Goal: Task Accomplishment & Management: Manage account settings

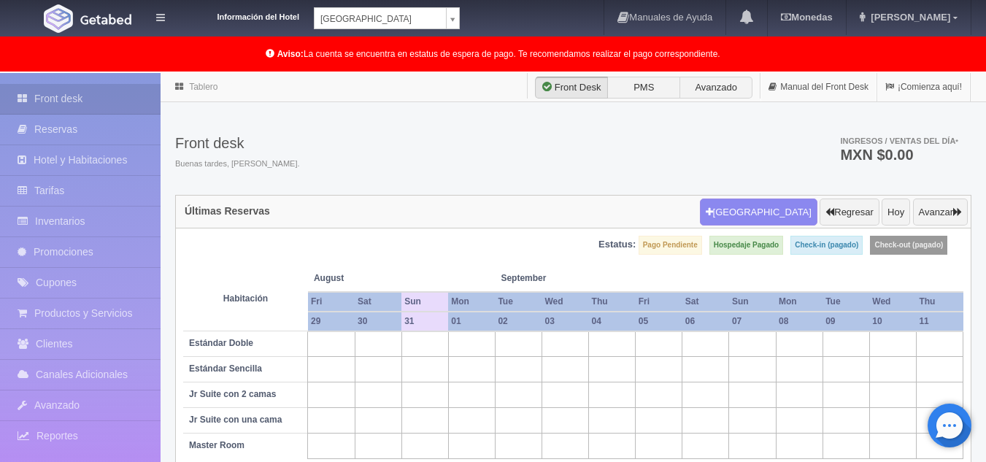
scroll to position [73, 0]
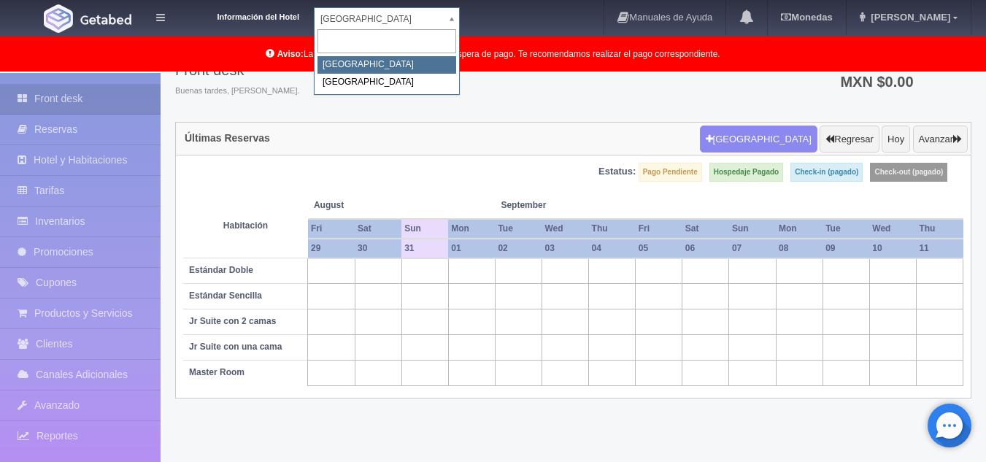
click at [392, 21] on body "Información del Hotel [GEOGRAPHIC_DATA] Campeche [GEOGRAPHIC_DATA] Campeche [GE…" at bounding box center [493, 232] width 986 height 464
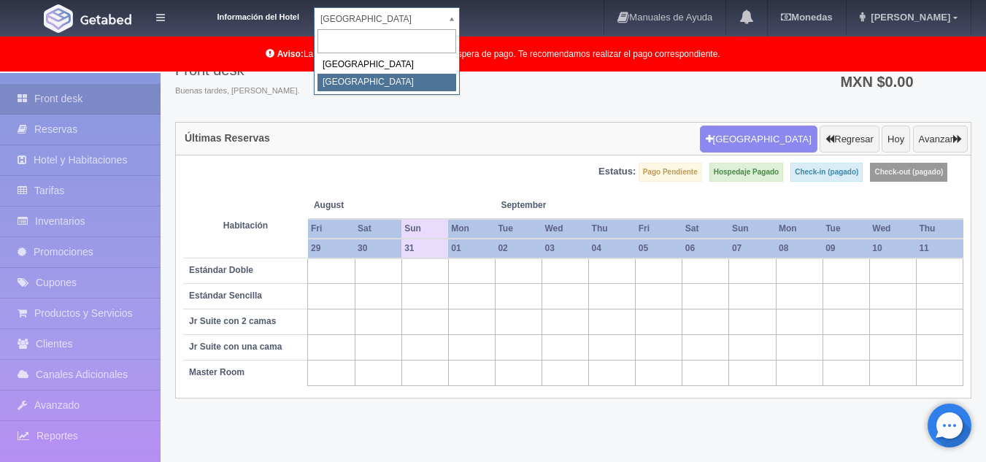
select select "375"
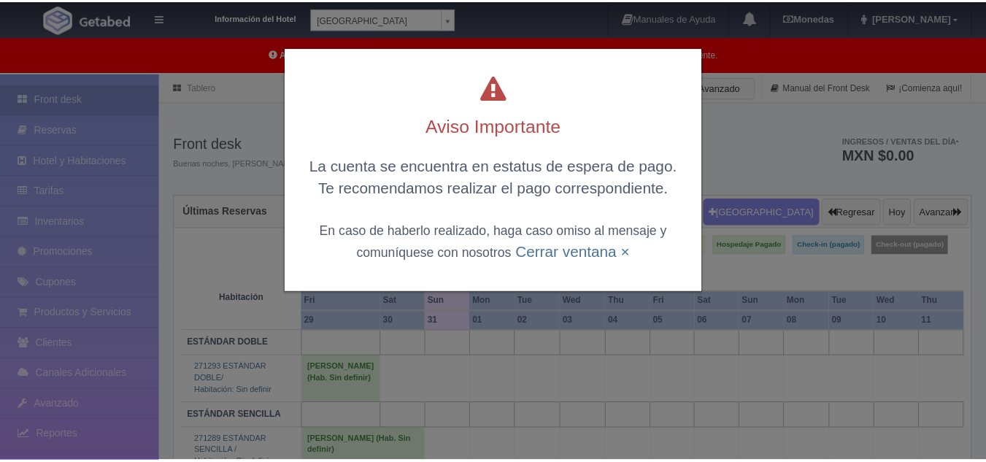
scroll to position [73, 0]
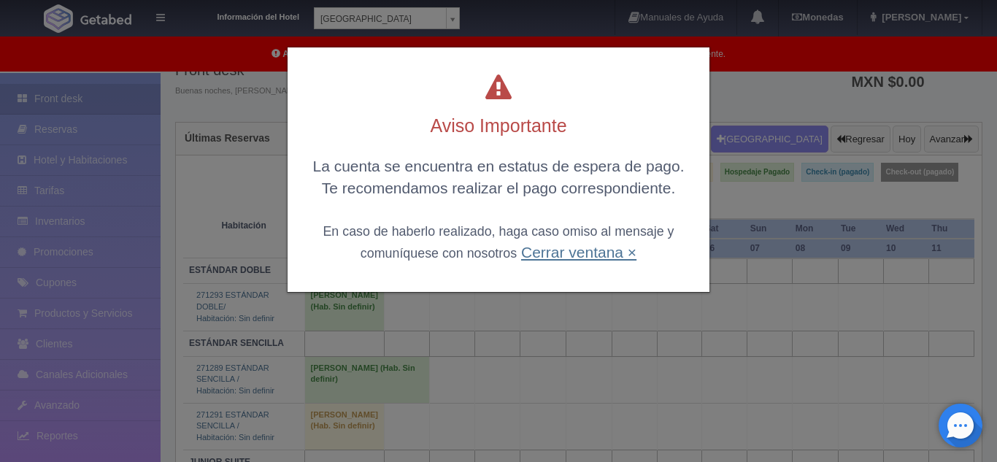
click at [543, 253] on link "Cerrar ventana ×" at bounding box center [578, 252] width 115 height 17
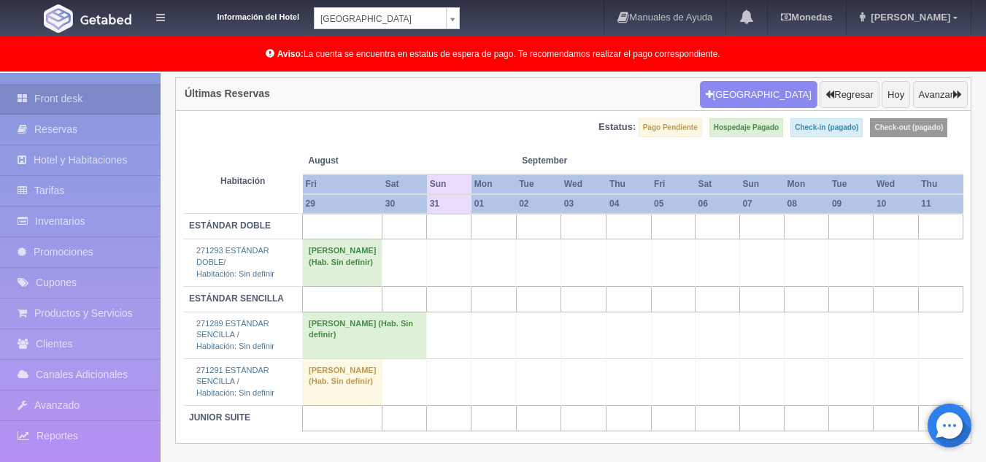
scroll to position [142, 0]
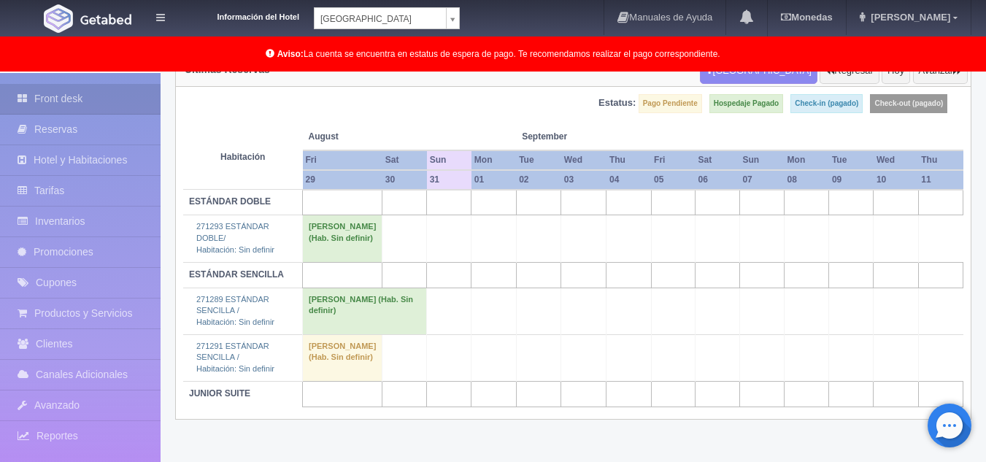
click at [356, 12] on body "Información del Hotel Hotel Plaza Colonial Hotel Plaza Campeche Hotel Plaza Col…" at bounding box center [493, 196] width 986 height 531
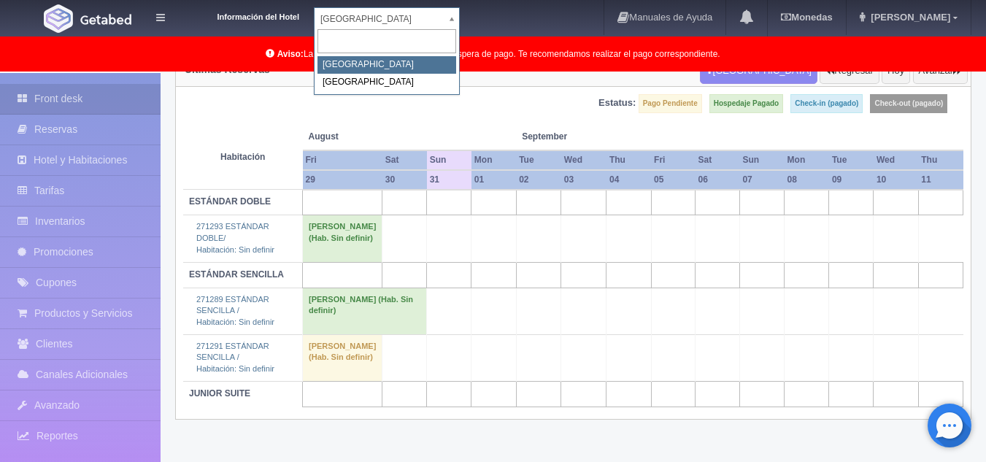
select select "342"
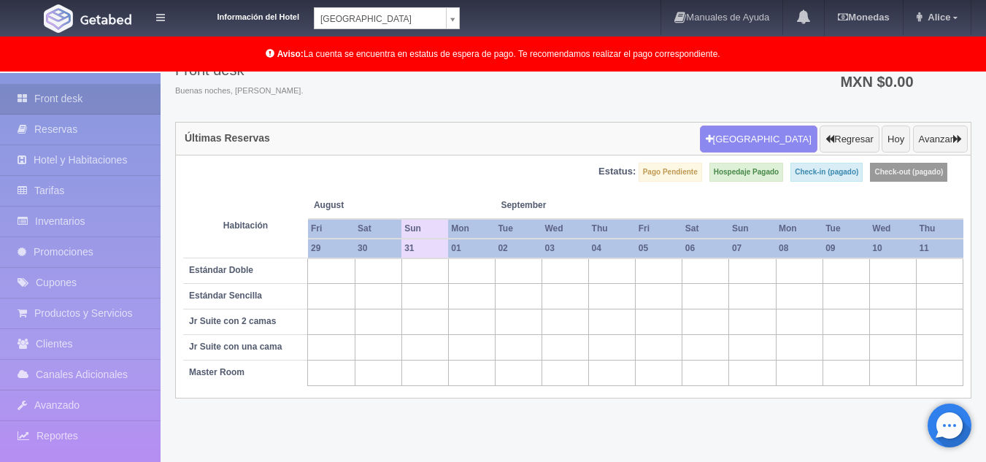
scroll to position [73, 0]
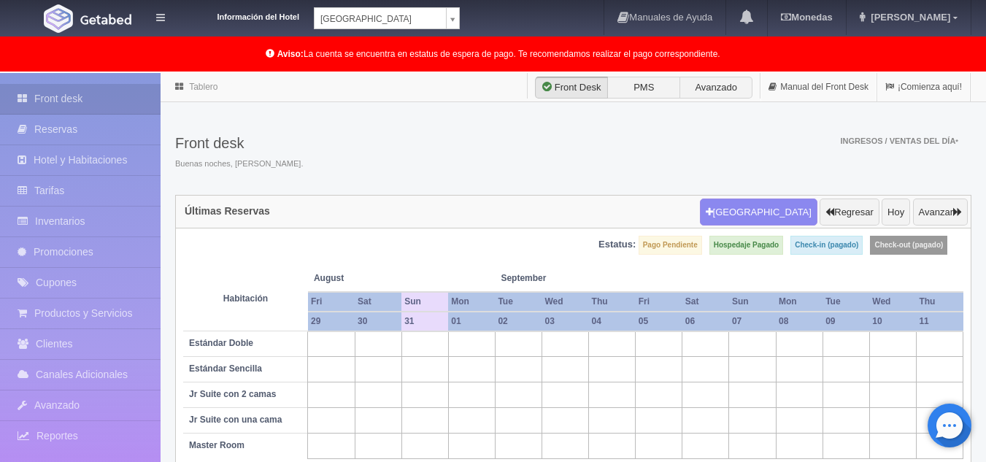
scroll to position [73, 0]
